Goal: Information Seeking & Learning: Find specific fact

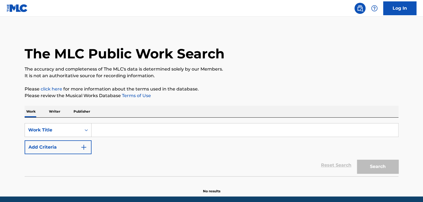
click at [133, 128] on input "Search Form" at bounding box center [245, 129] width 307 height 13
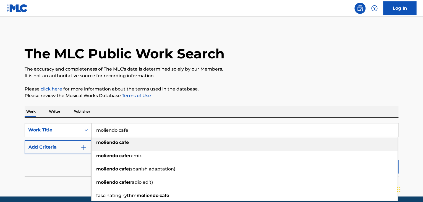
type input "moliendo cafe"
click at [120, 146] on div "moliendo cafe" at bounding box center [245, 143] width 306 height 10
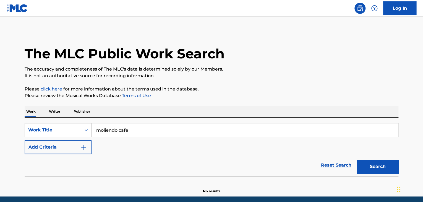
click at [83, 149] on img "Search Form" at bounding box center [84, 147] width 7 height 7
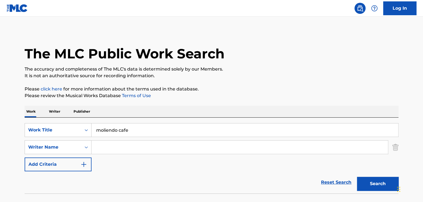
click at [103, 148] on input "Search Form" at bounding box center [240, 147] width 297 height 13
type input "blanco"
click at [374, 179] on button "Search" at bounding box center [378, 184] width 42 height 14
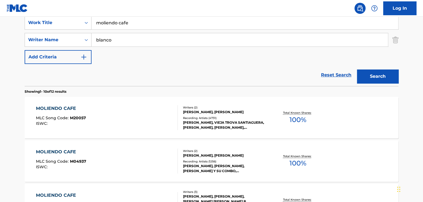
scroll to position [111, 0]
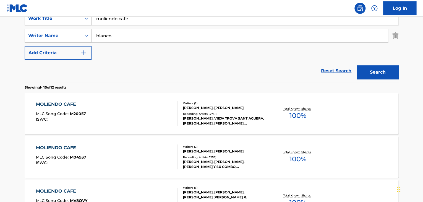
click at [56, 105] on div "MOLIENDO CAFE" at bounding box center [61, 104] width 50 height 7
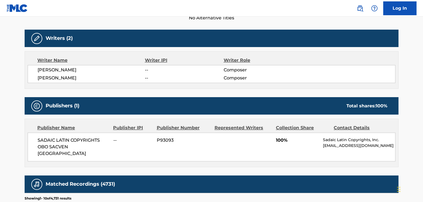
scroll to position [166, 0]
